Goal: Navigation & Orientation: Find specific page/section

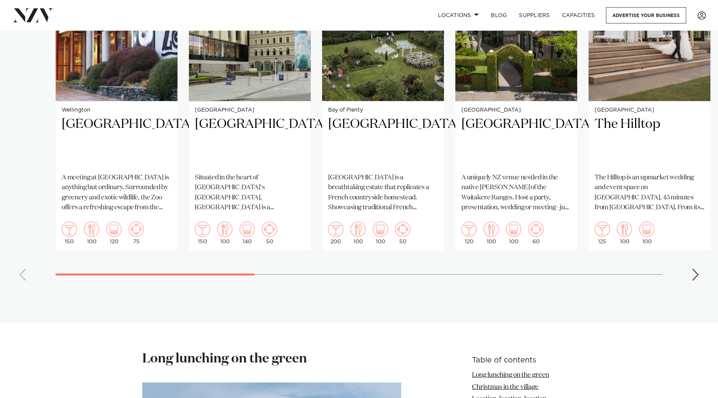
scroll to position [492, 0]
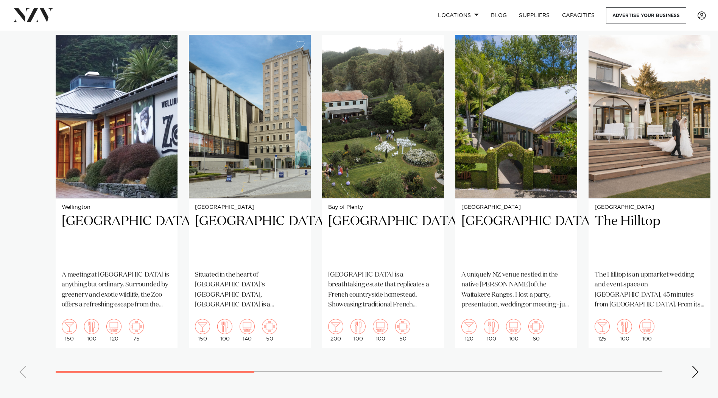
click at [696, 366] on div "Next slide" at bounding box center [696, 372] width 8 height 12
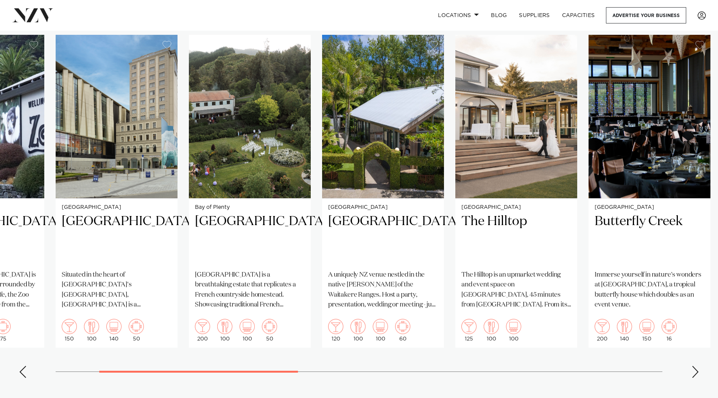
click at [697, 366] on div "Next slide" at bounding box center [696, 372] width 8 height 12
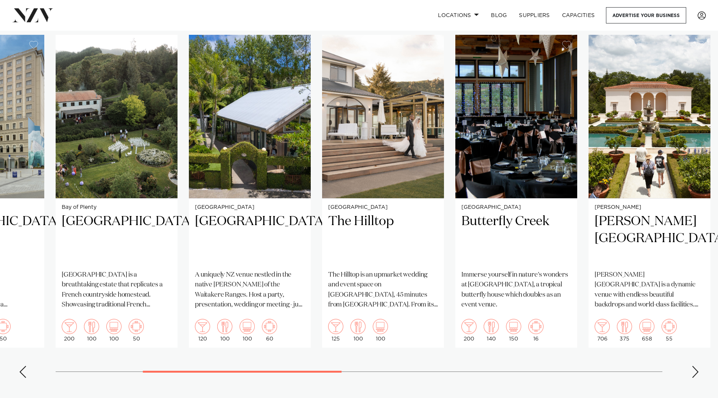
click at [697, 366] on div "Next slide" at bounding box center [696, 372] width 8 height 12
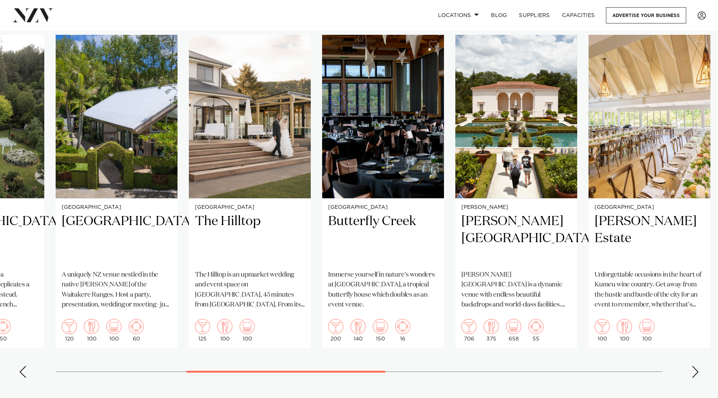
click at [697, 366] on div "Next slide" at bounding box center [696, 372] width 8 height 12
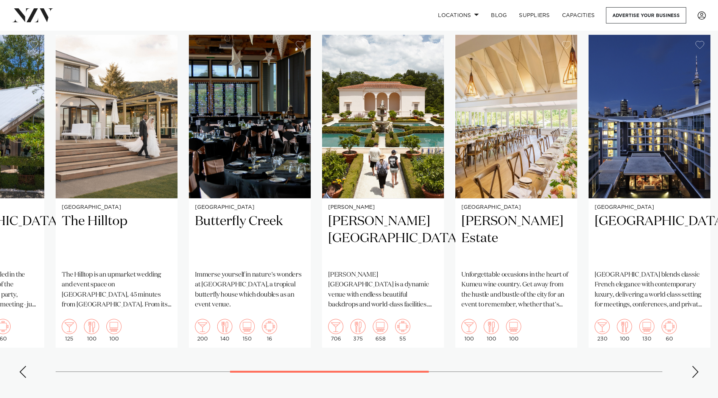
click at [697, 366] on div "Next slide" at bounding box center [696, 372] width 8 height 12
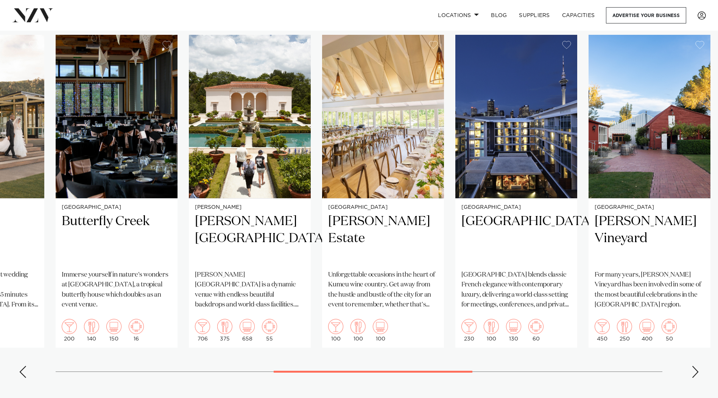
click at [697, 366] on div "Next slide" at bounding box center [696, 372] width 8 height 12
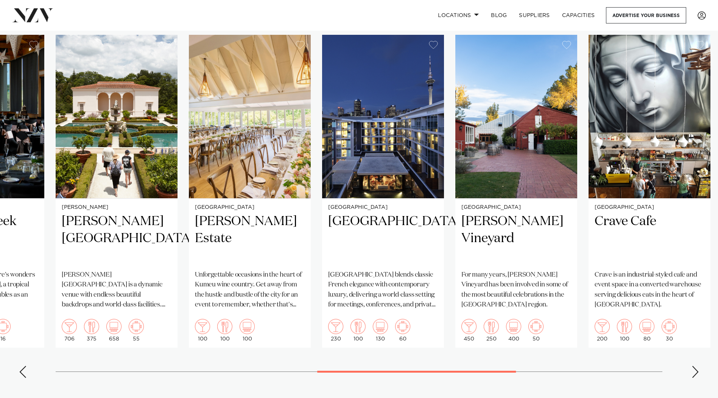
click at [697, 366] on div "Next slide" at bounding box center [696, 372] width 8 height 12
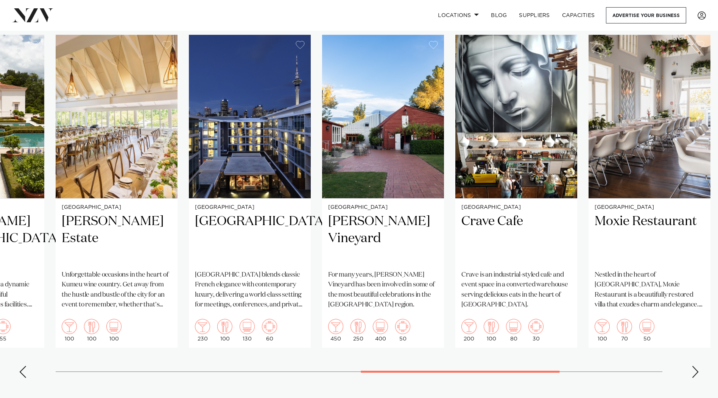
click at [697, 366] on div "Next slide" at bounding box center [696, 372] width 8 height 12
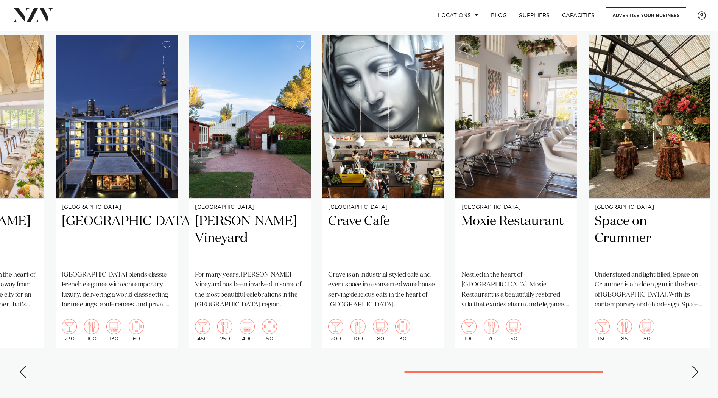
click at [697, 366] on div "Next slide" at bounding box center [696, 372] width 8 height 12
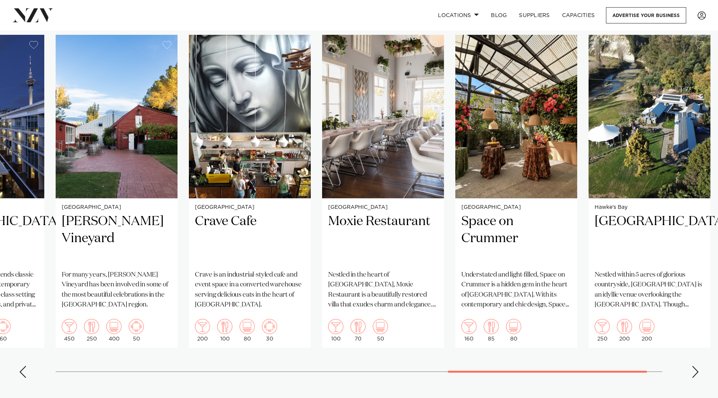
click at [697, 366] on div "Next slide" at bounding box center [696, 372] width 8 height 12
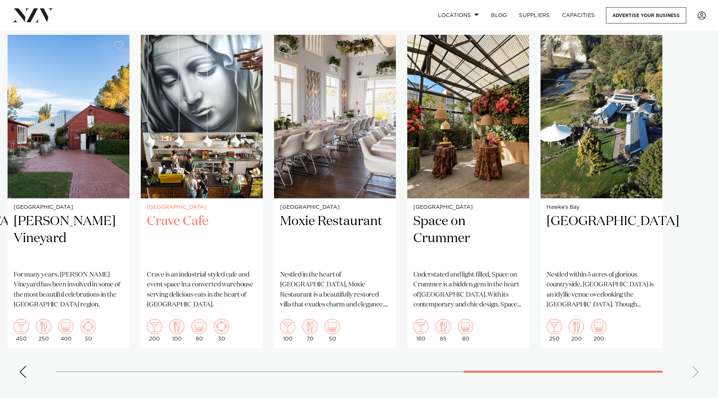
click at [183, 213] on h2 "Crave Cafe" at bounding box center [202, 238] width 110 height 51
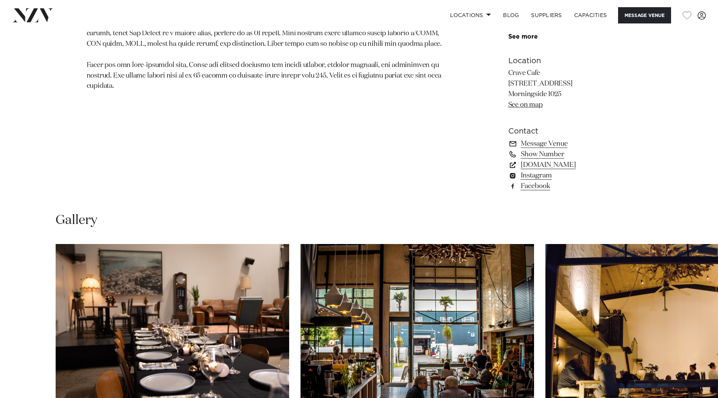
scroll to position [606, 0]
